Goal: Task Accomplishment & Management: Complete application form

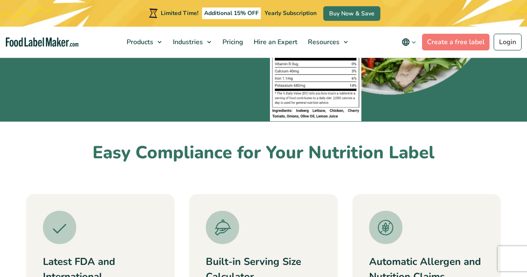
scroll to position [139, 0]
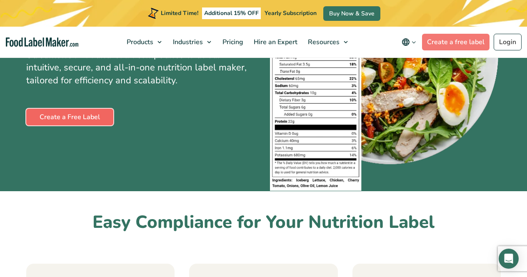
drag, startPoint x: 75, startPoint y: 119, endPoint x: 84, endPoint y: 119, distance: 8.3
click at [75, 119] on link "Create a Free Label" at bounding box center [69, 117] width 87 height 17
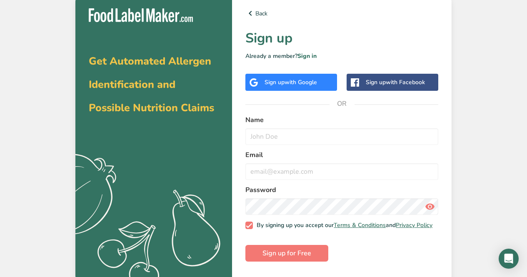
click at [300, 85] on span "with Google" at bounding box center [301, 82] width 33 height 8
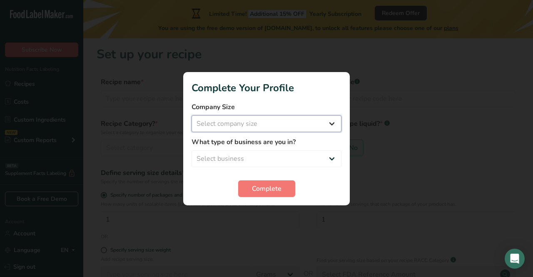
click at [310, 120] on select "Select company size Fewer than 10 Employees 10 to 50 Employees 51 to 500 Employ…" at bounding box center [267, 123] width 150 height 17
select select "1"
click at [192, 115] on select "Select company size Fewer than 10 Employees 10 to 50 Employees 51 to 500 Employ…" at bounding box center [267, 123] width 150 height 17
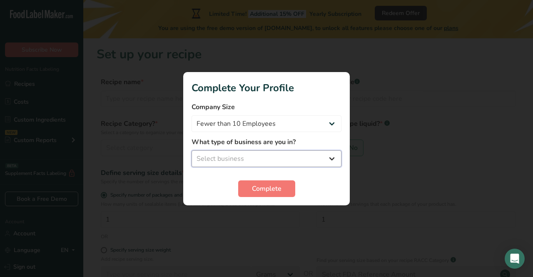
click at [278, 166] on select "Select business Packaged Food Manufacturer Restaurant & Cafe Bakery Meal Plans …" at bounding box center [267, 158] width 150 height 17
select select "8"
click at [192, 150] on select "Select business Packaged Food Manufacturer Restaurant & Cafe Bakery Meal Plans …" at bounding box center [267, 158] width 150 height 17
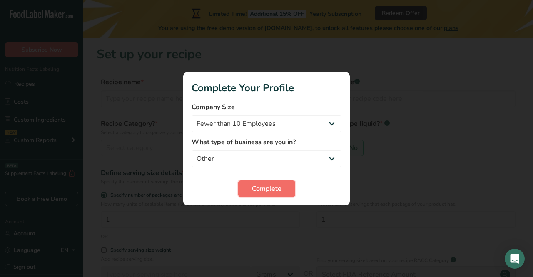
click at [280, 193] on span "Complete" at bounding box center [267, 189] width 30 height 10
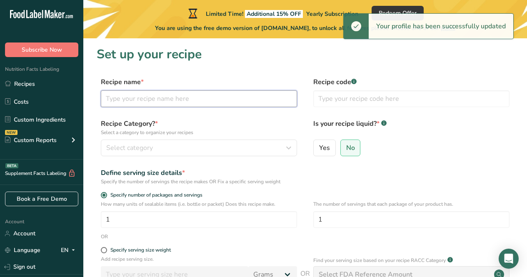
click at [152, 104] on input "text" at bounding box center [199, 98] width 196 height 17
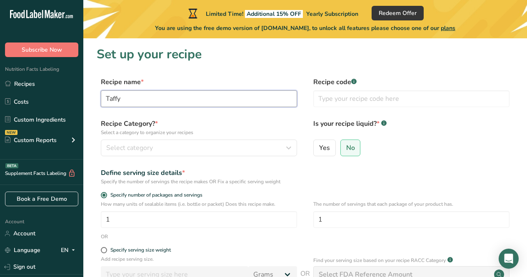
type input "Taffy"
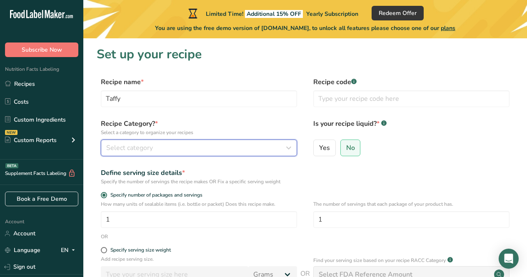
click at [183, 143] on div "Select category" at bounding box center [196, 148] width 180 height 10
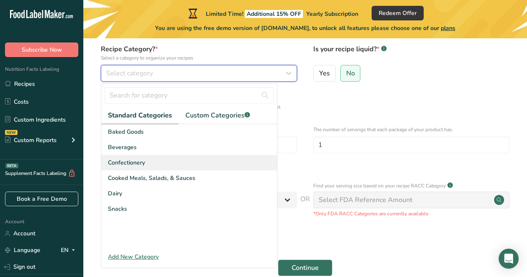
scroll to position [75, 0]
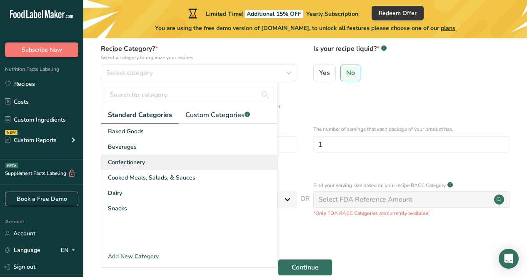
click at [188, 160] on div "Confectionery" at bounding box center [189, 162] width 176 height 15
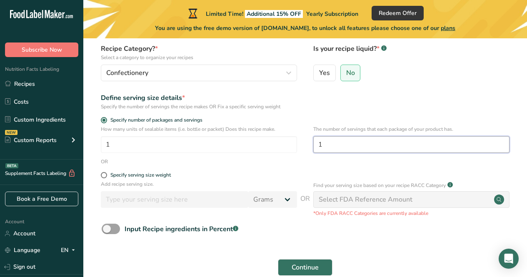
click at [381, 150] on input "1" at bounding box center [411, 144] width 196 height 17
click at [384, 139] on input "1" at bounding box center [411, 144] width 196 height 17
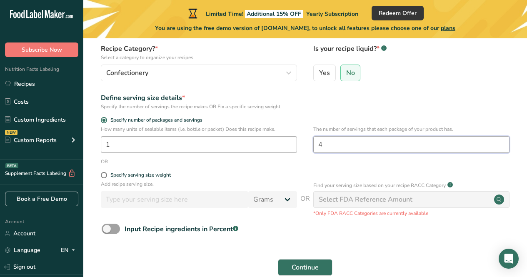
type input "4"
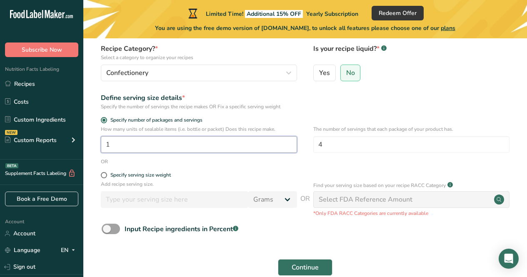
click at [155, 143] on input "1" at bounding box center [199, 144] width 196 height 17
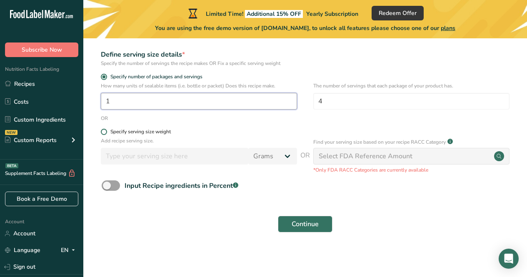
scroll to position [119, 0]
click at [132, 132] on div "Specify serving size weight" at bounding box center [140, 131] width 60 height 6
click at [106, 132] on input "Specify serving size weight" at bounding box center [103, 131] width 5 height 5
radio input "true"
radio input "false"
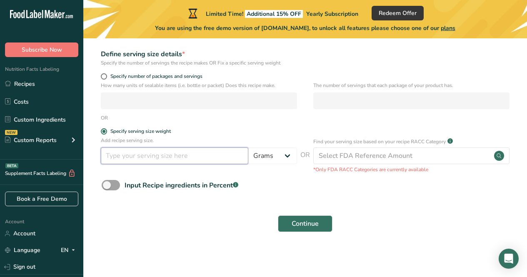
click at [156, 155] on input "number" at bounding box center [175, 156] width 148 height 17
type input "28"
click at [107, 184] on span at bounding box center [111, 185] width 18 height 10
click at [107, 184] on input "Input Recipe ingredients in Percent .a-a{fill:#347362;}.b-a{fill:#fff;}" at bounding box center [104, 185] width 5 height 5
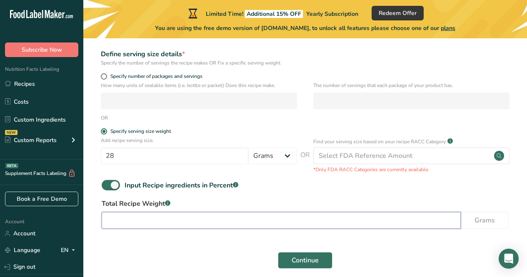
click at [255, 221] on input "number" at bounding box center [281, 220] width 359 height 17
click at [116, 184] on span at bounding box center [111, 185] width 18 height 10
click at [107, 184] on input "Input Recipe ingredients in Percent .a-a{fill:#347362;}.b-a{fill:#fff;}" at bounding box center [104, 185] width 5 height 5
checkbox input "false"
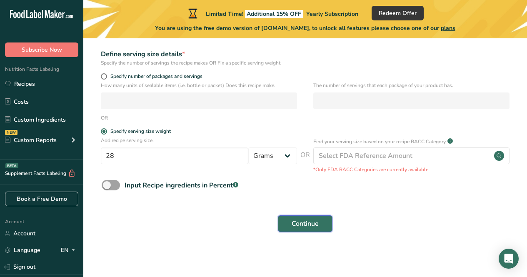
click at [301, 225] on span "Continue" at bounding box center [305, 224] width 27 height 10
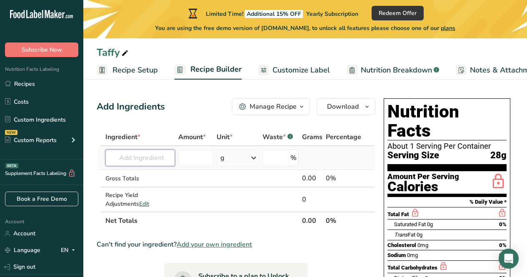
click at [143, 158] on input "text" at bounding box center [140, 158] width 70 height 17
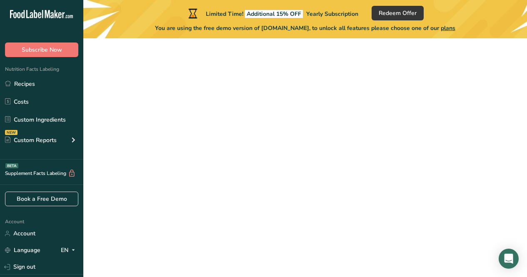
scroll to position [119, 0]
